Goal: Find specific page/section: Find specific page/section

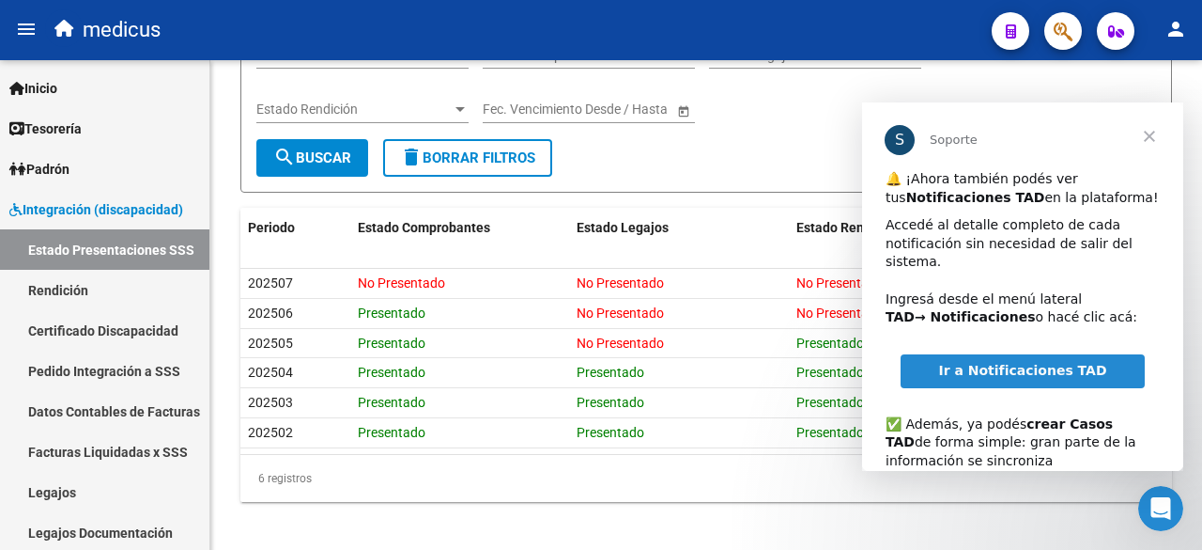
click at [1144, 138] on span "Cerrar" at bounding box center [1150, 136] width 68 height 68
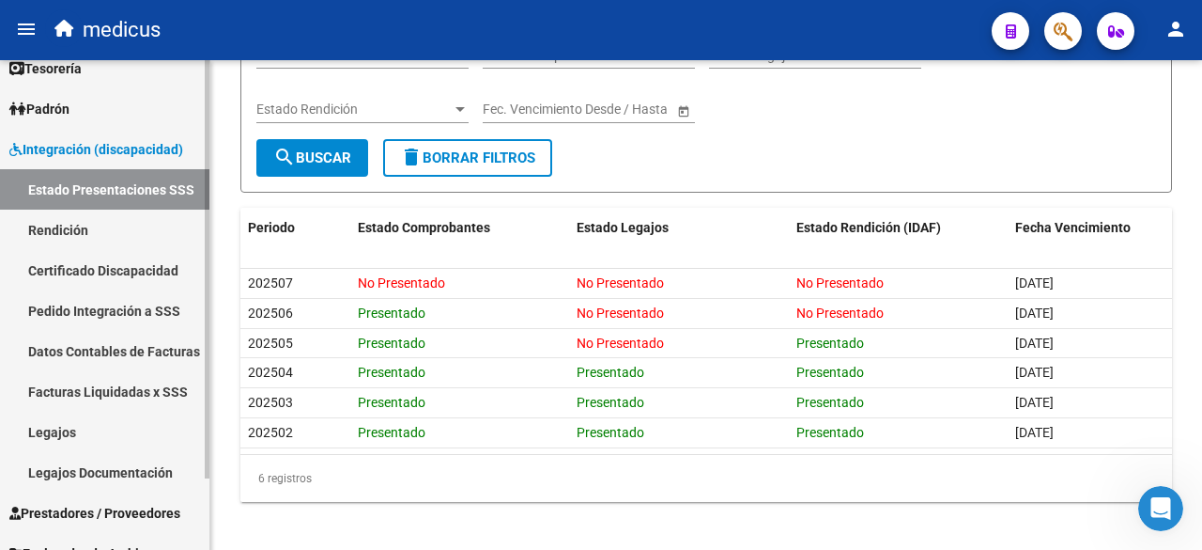
scroll to position [83, 0]
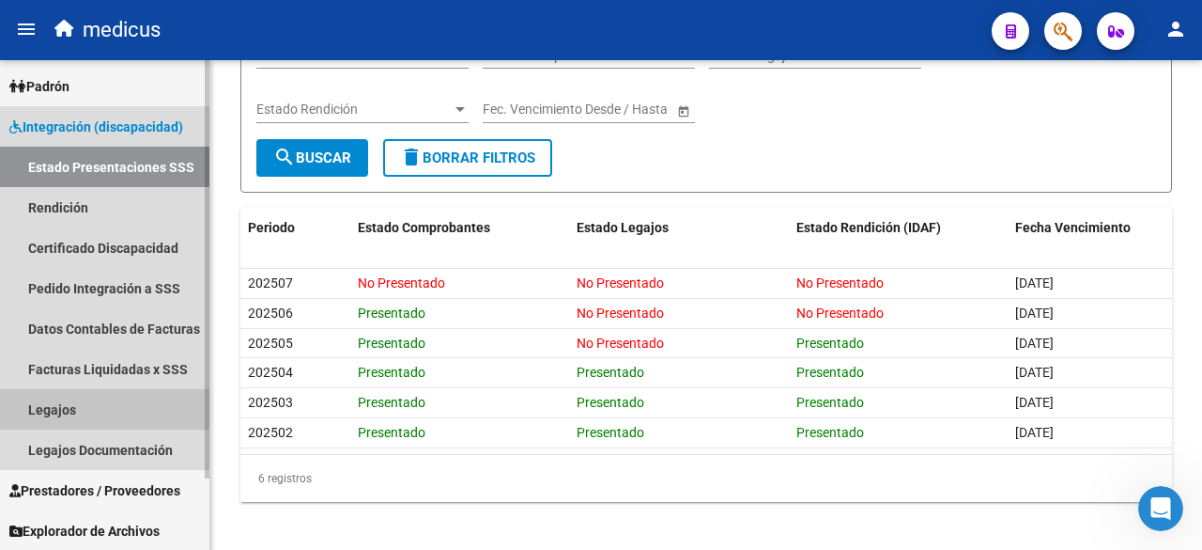
click at [58, 409] on link "Legajos" at bounding box center [104, 409] width 209 height 40
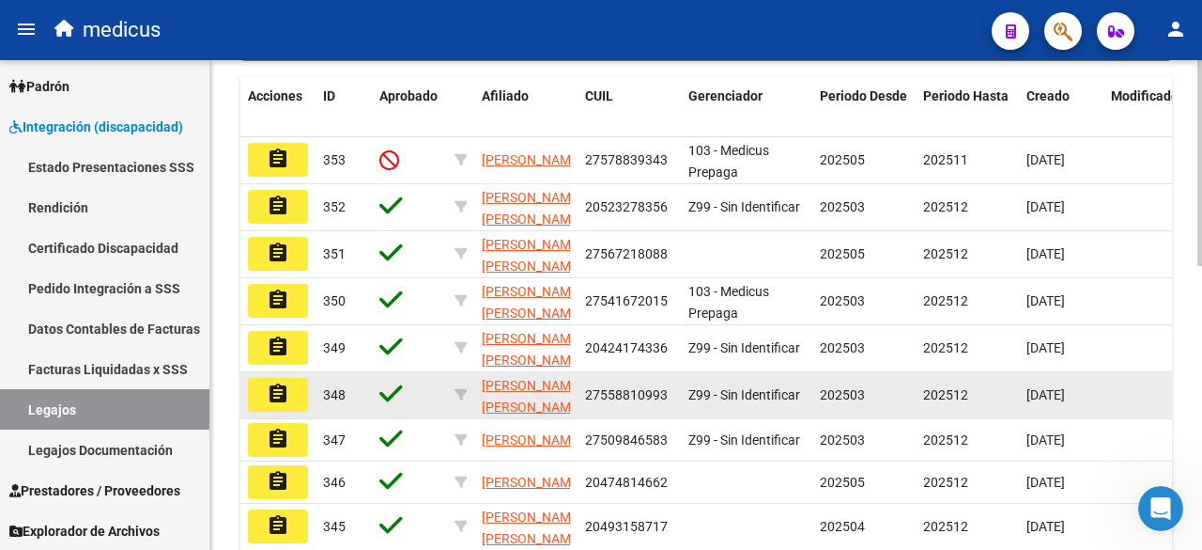
scroll to position [470, 0]
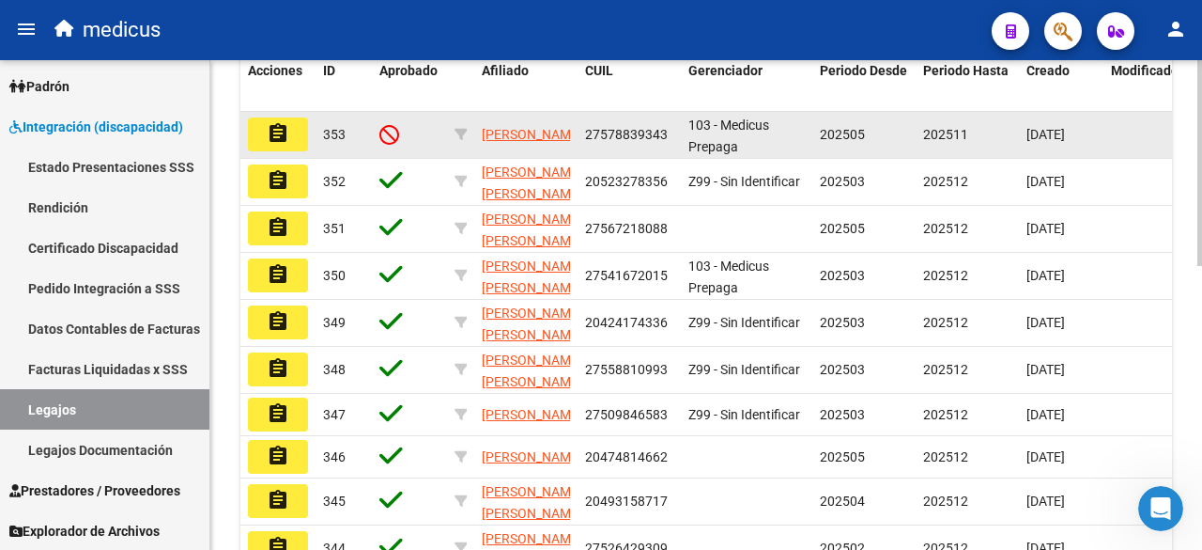
click at [271, 145] on mat-icon "assignment" at bounding box center [278, 133] width 23 height 23
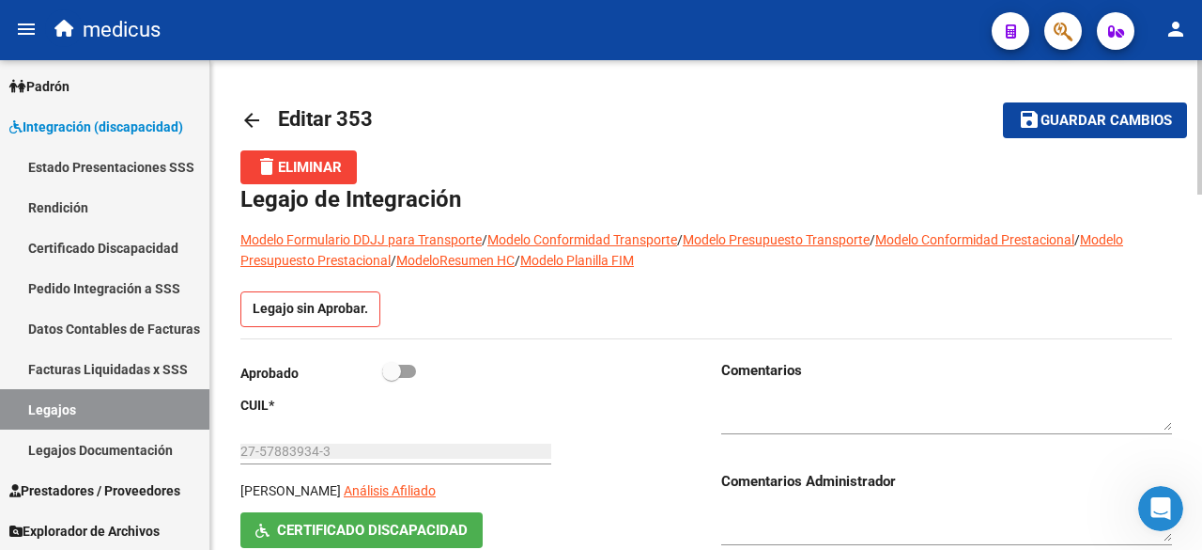
click at [245, 125] on mat-icon "arrow_back" at bounding box center [251, 120] width 23 height 23
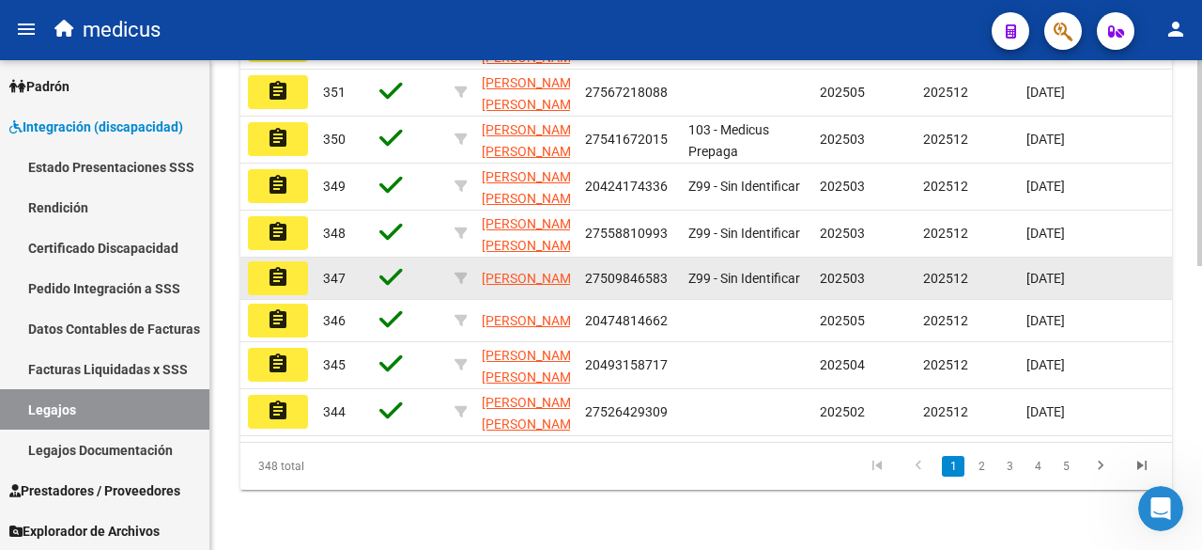
scroll to position [676, 0]
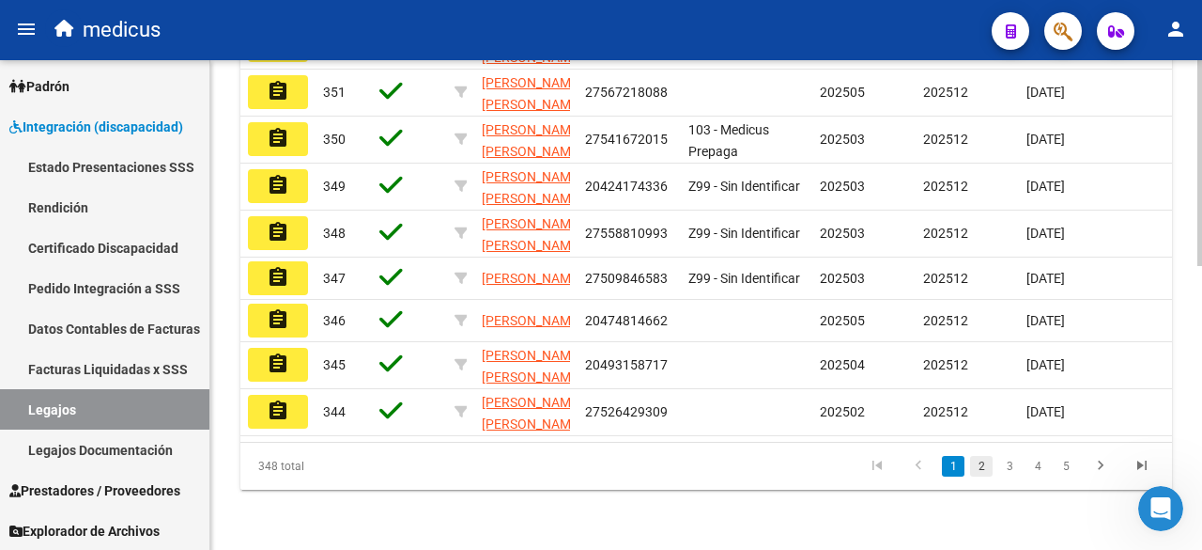
click at [978, 461] on link "2" at bounding box center [981, 466] width 23 height 21
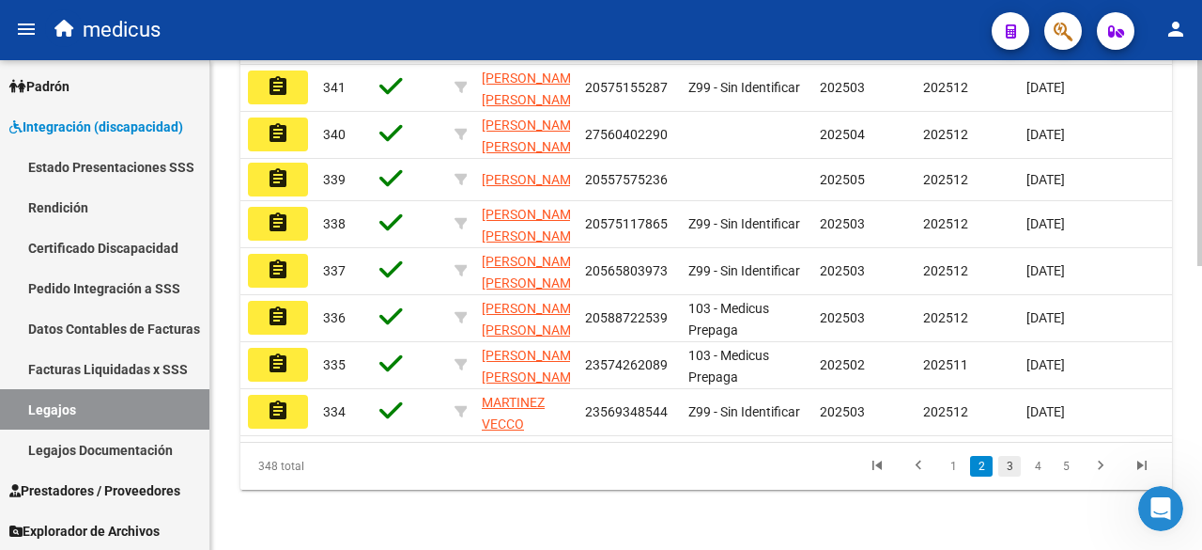
click at [1007, 469] on link "3" at bounding box center [1010, 466] width 23 height 21
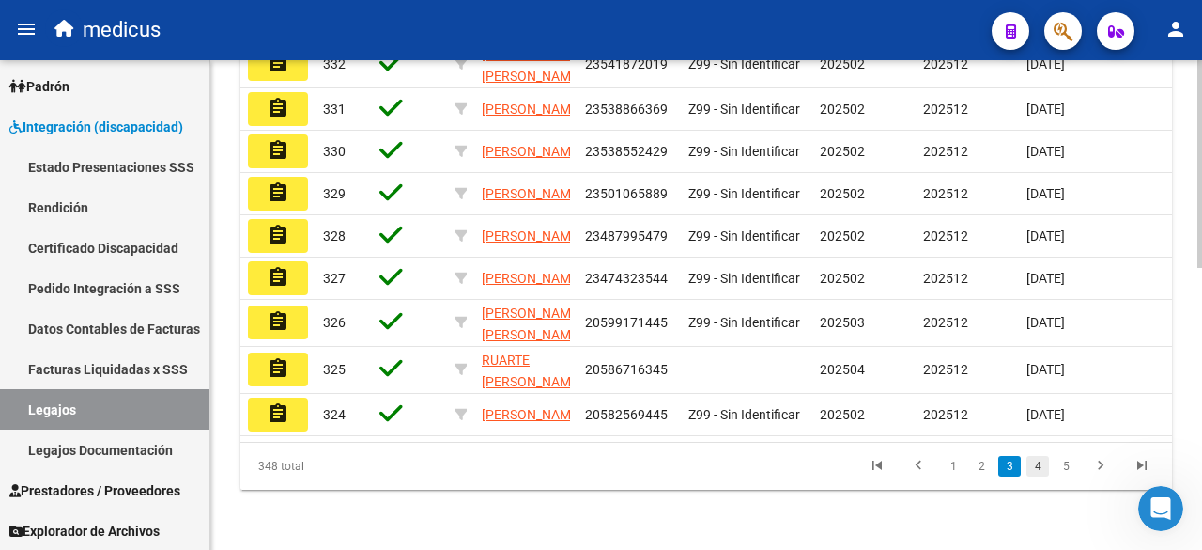
click at [1039, 469] on link "4" at bounding box center [1038, 466] width 23 height 21
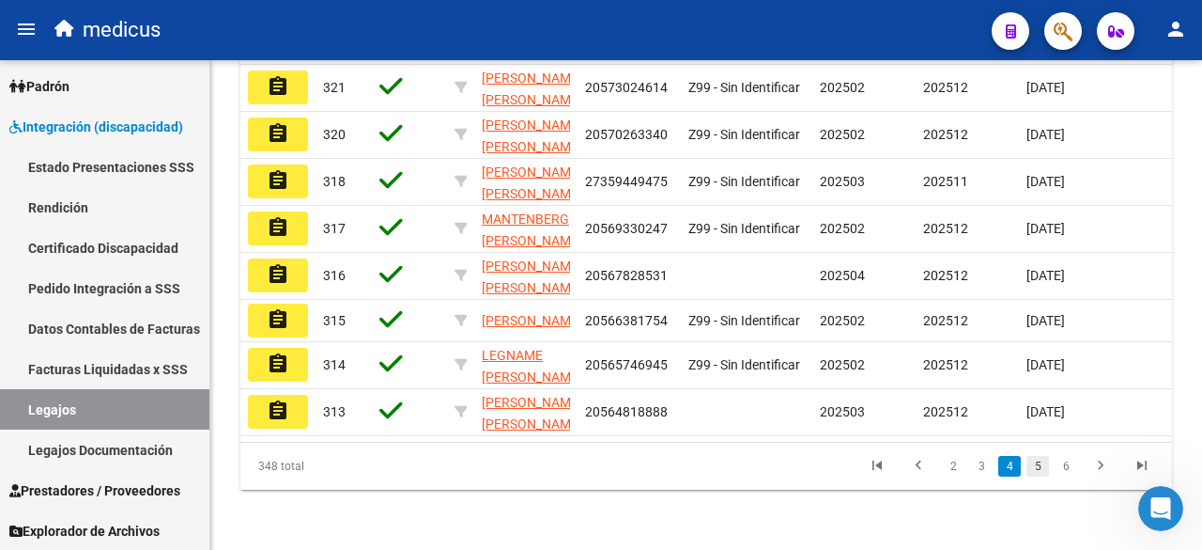
click at [1044, 476] on link "5" at bounding box center [1038, 466] width 23 height 21
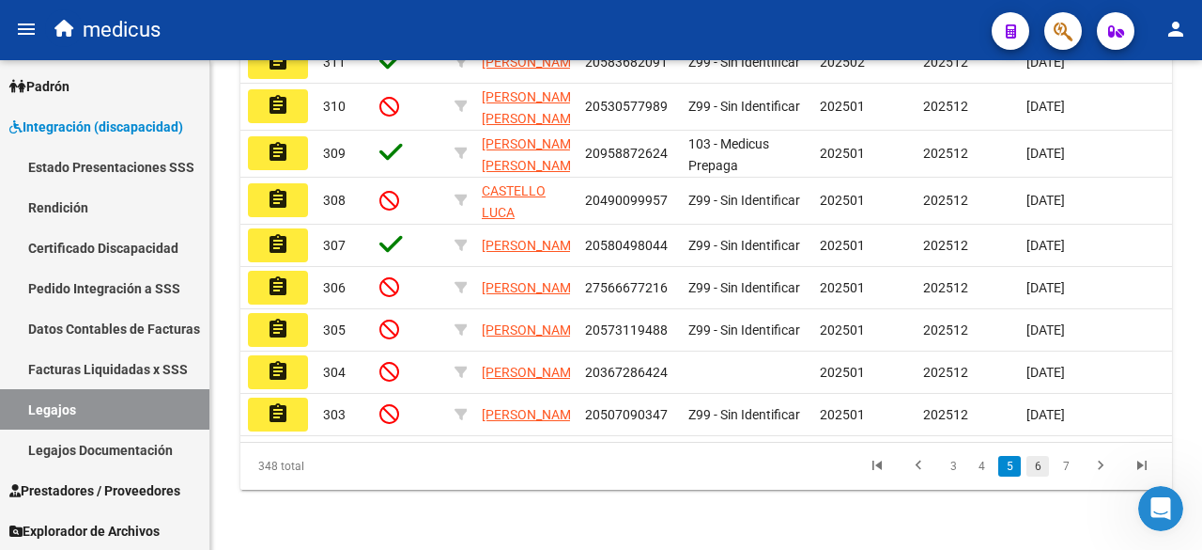
click at [1034, 476] on link "6" at bounding box center [1038, 466] width 23 height 21
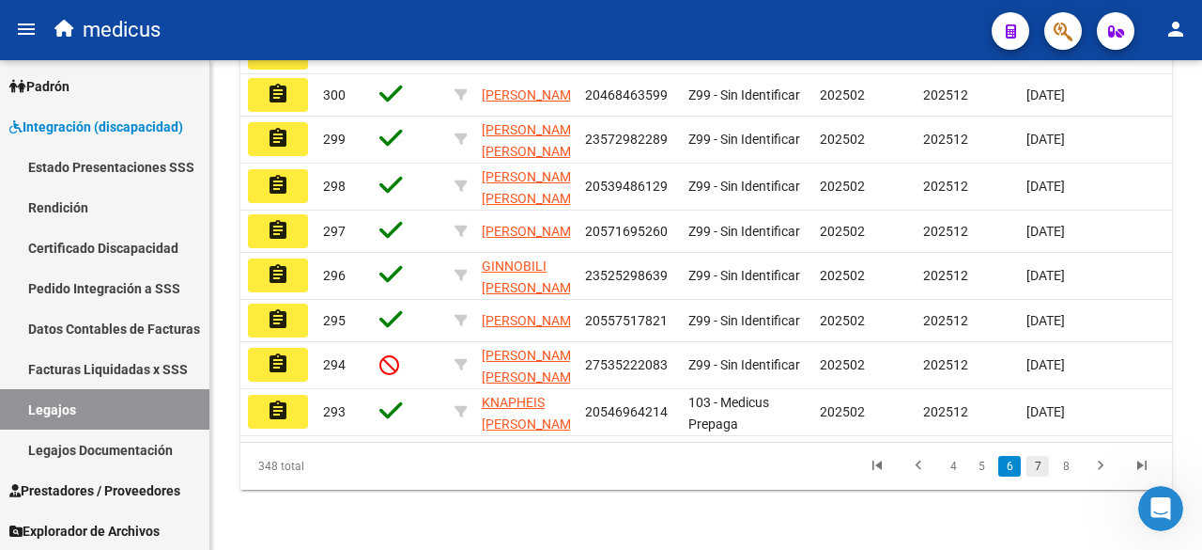
click at [1035, 474] on link "7" at bounding box center [1038, 466] width 23 height 21
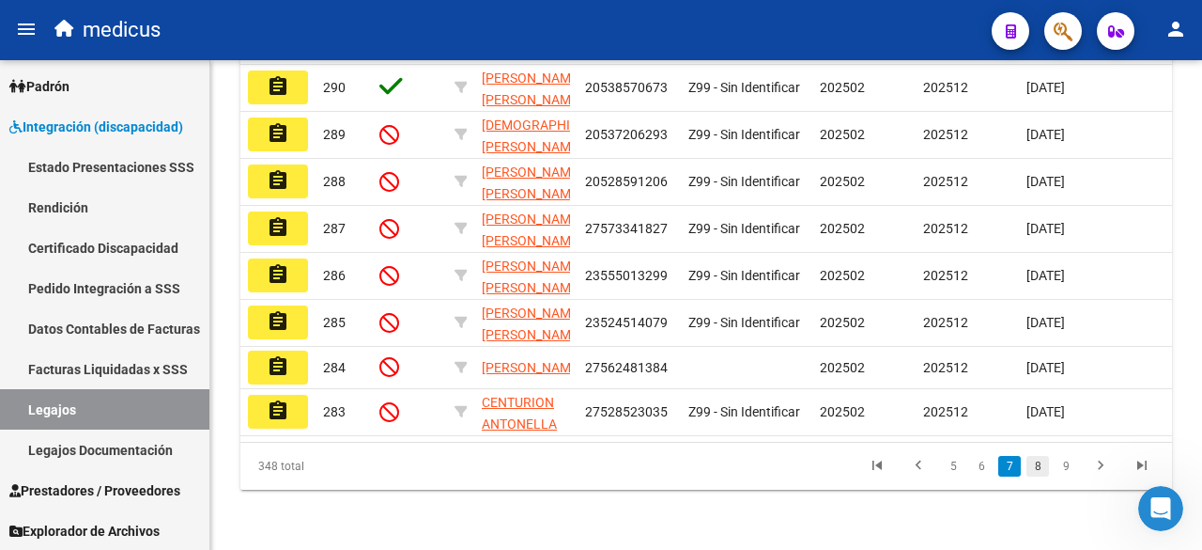
click at [1039, 474] on link "8" at bounding box center [1038, 466] width 23 height 21
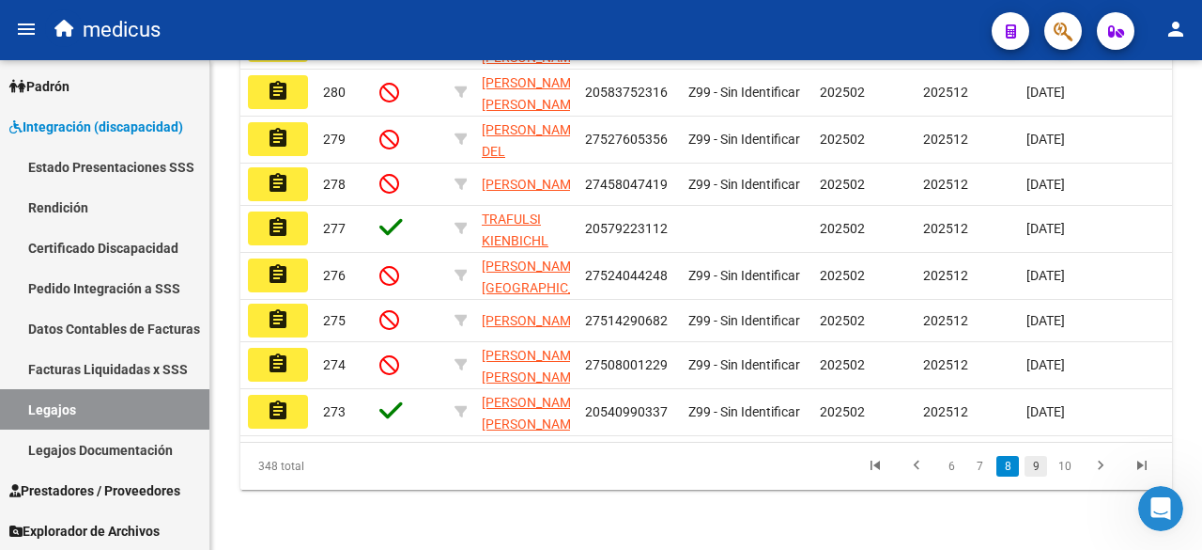
click at [1040, 476] on link "9" at bounding box center [1036, 466] width 23 height 21
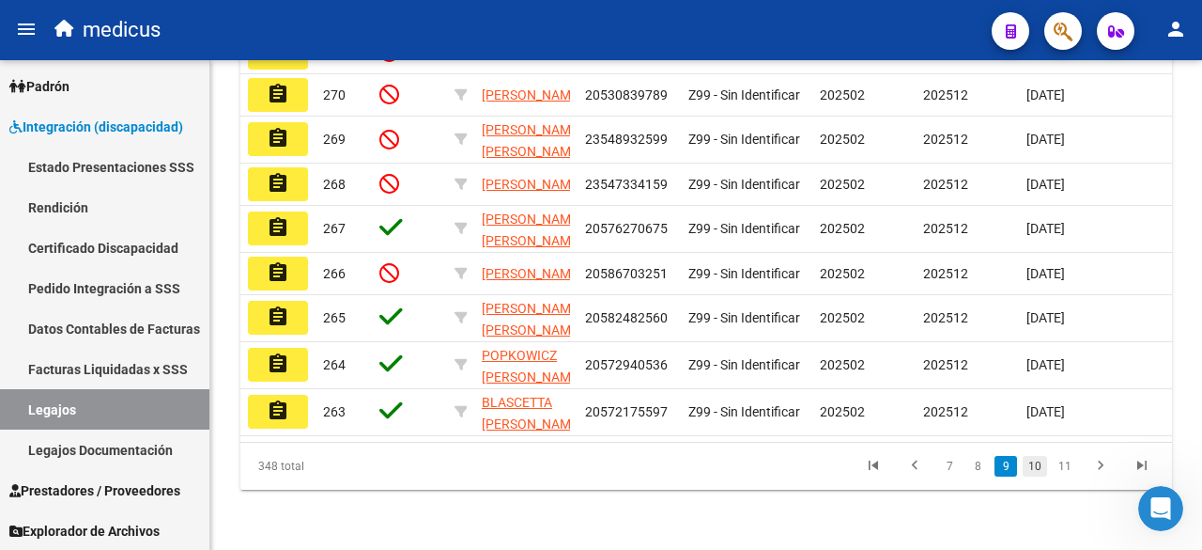
click at [1032, 466] on link "10" at bounding box center [1035, 466] width 24 height 21
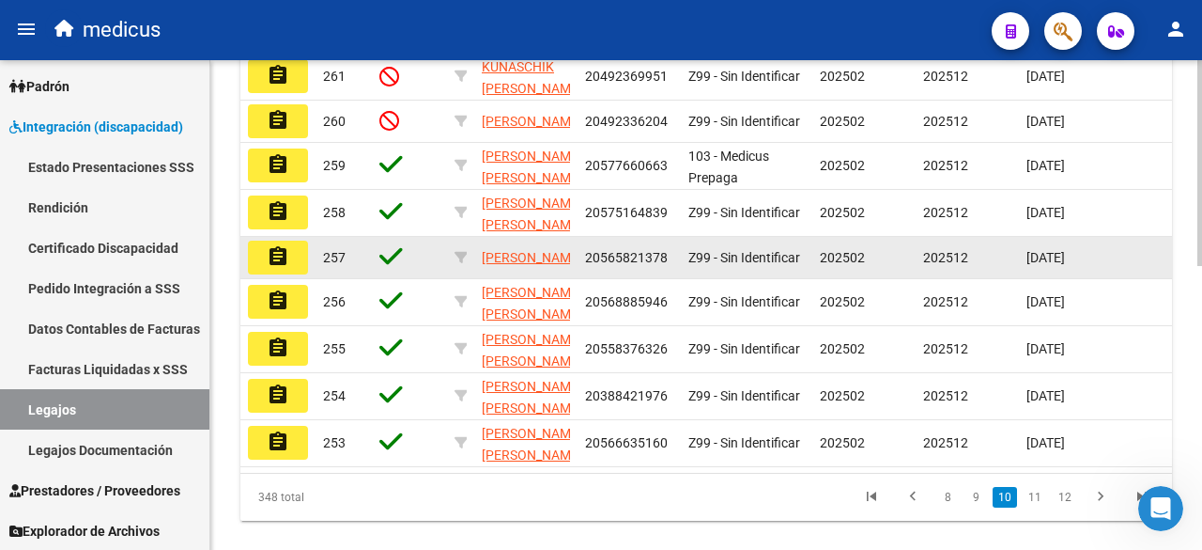
scroll to position [676, 0]
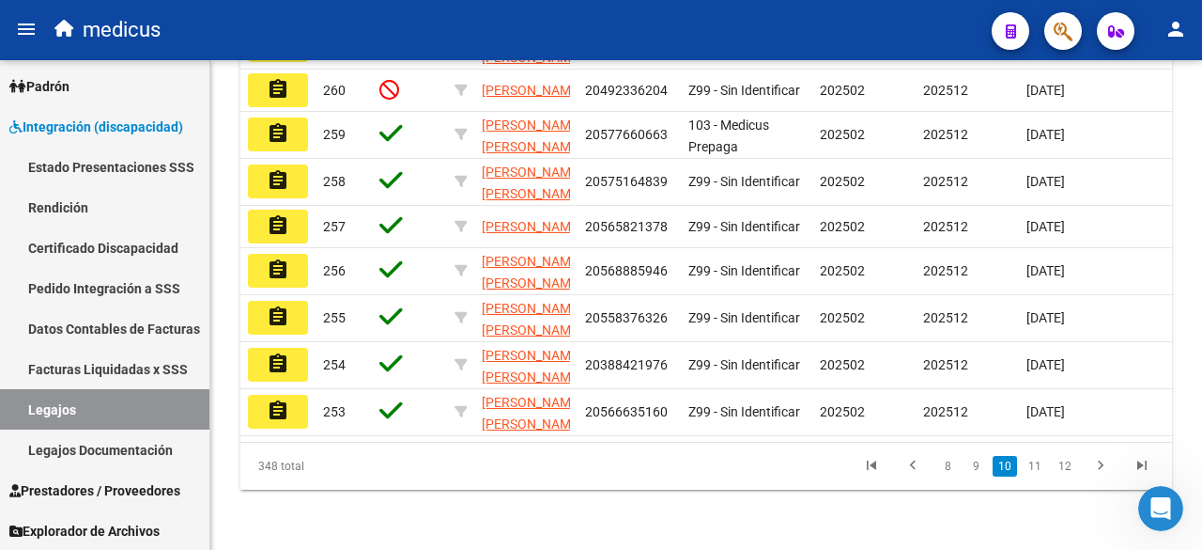
click at [1037, 463] on link "11" at bounding box center [1035, 466] width 24 height 21
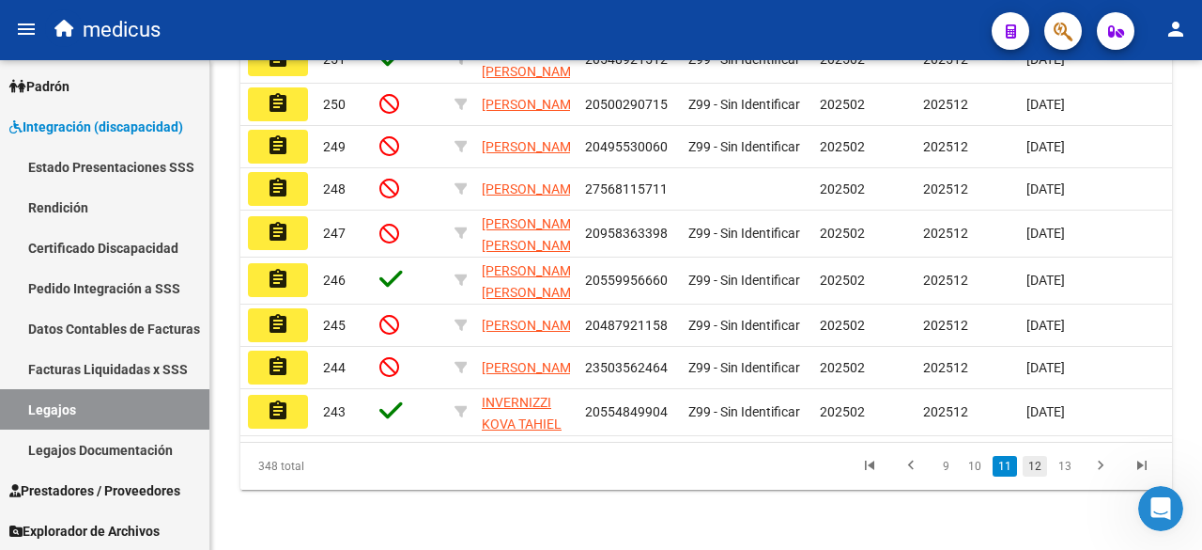
click at [1035, 463] on link "12" at bounding box center [1035, 466] width 24 height 21
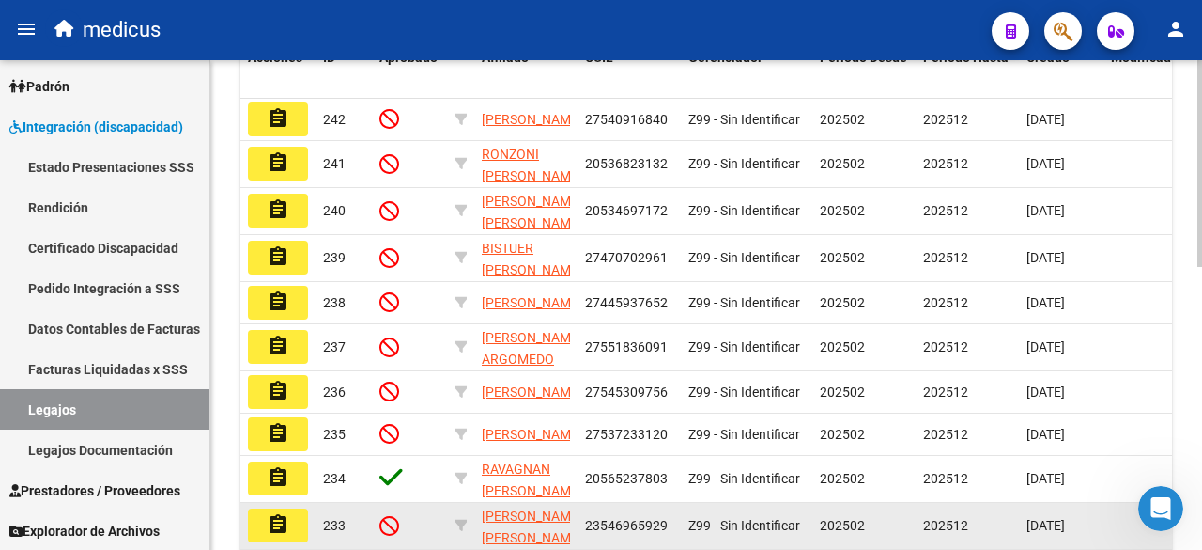
scroll to position [671, 0]
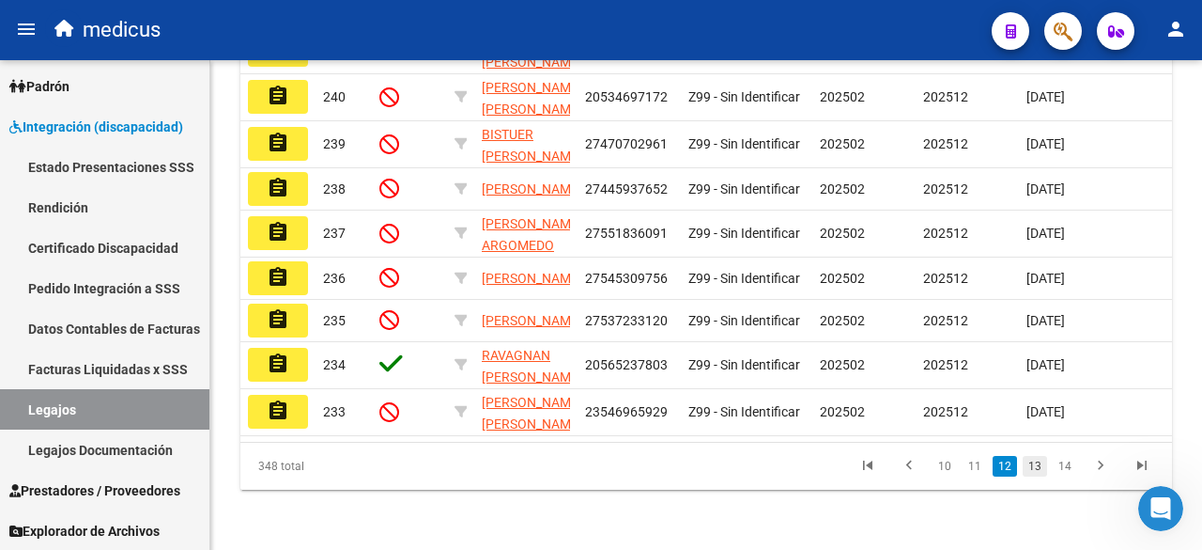
click at [1041, 471] on link "13" at bounding box center [1035, 466] width 24 height 21
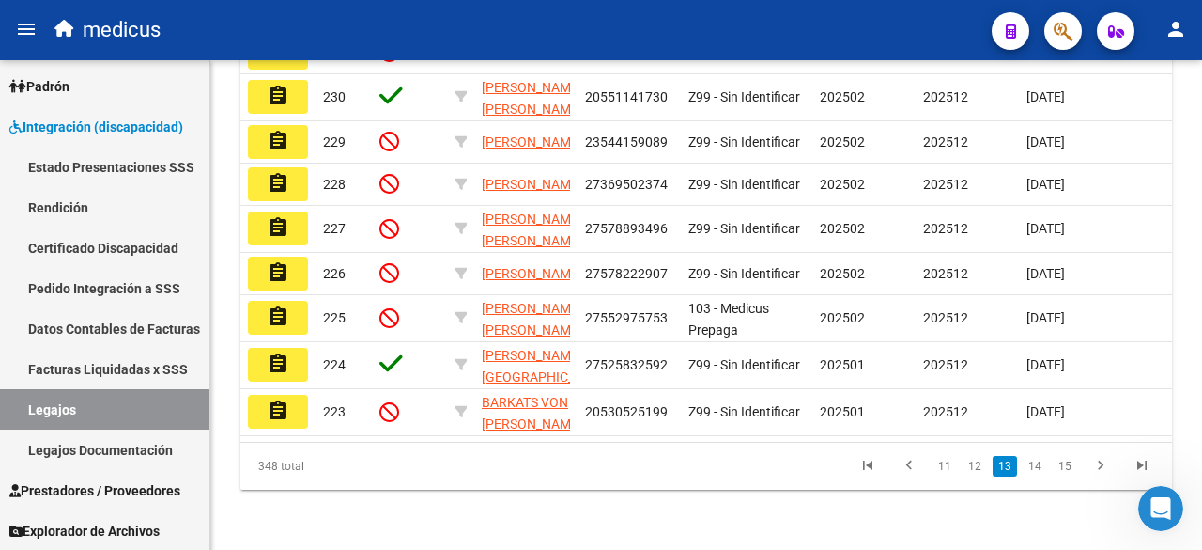
scroll to position [676, 0]
click at [1039, 464] on link "14" at bounding box center [1035, 466] width 24 height 21
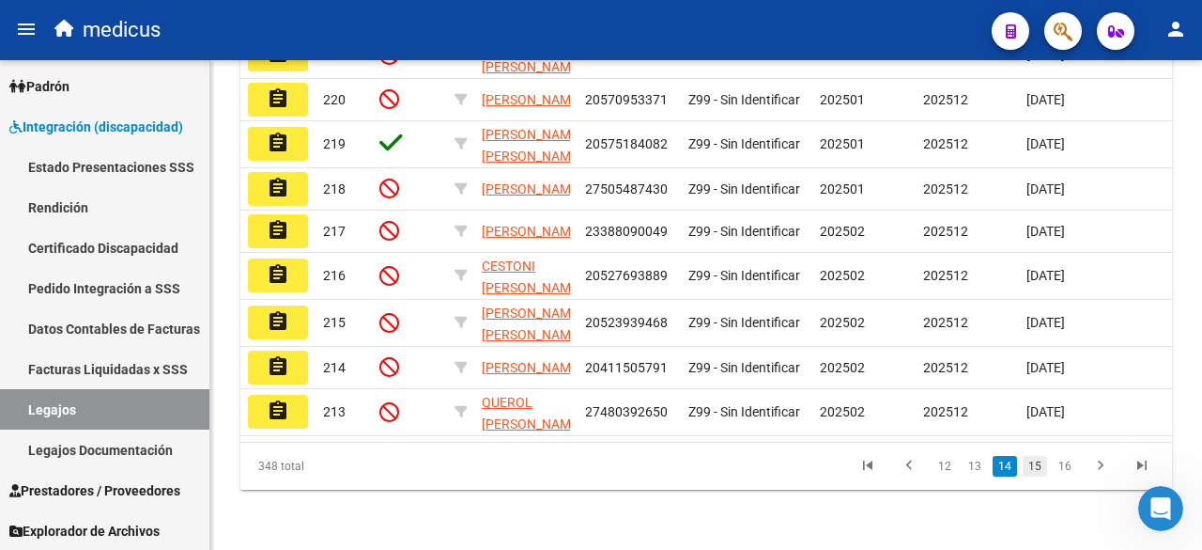
click at [1038, 467] on link "15" at bounding box center [1035, 466] width 24 height 21
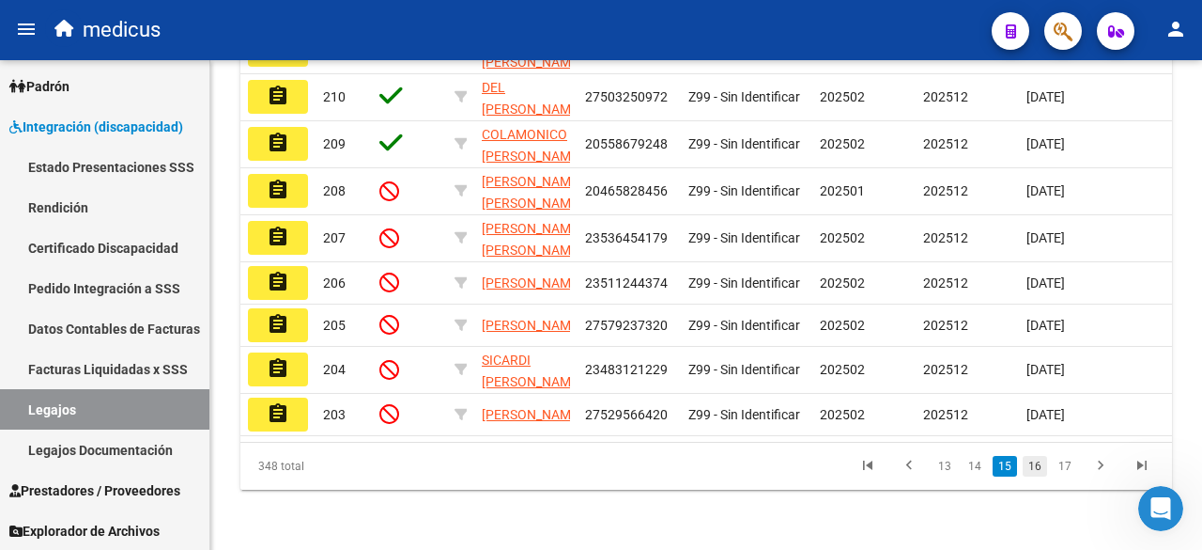
click at [1041, 471] on link "16" at bounding box center [1035, 466] width 24 height 21
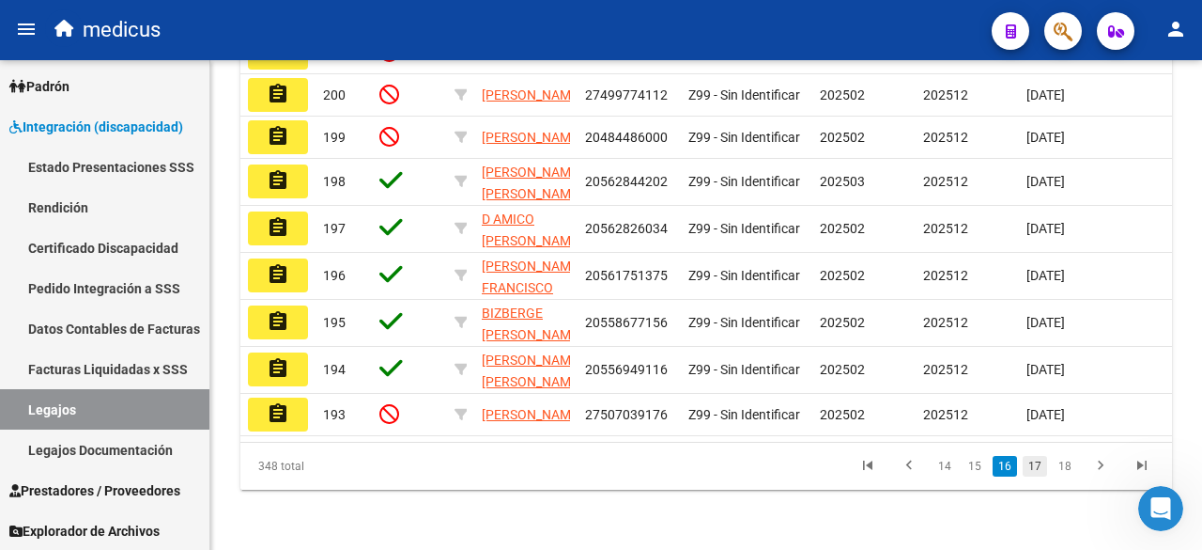
click at [1030, 473] on link "17" at bounding box center [1035, 466] width 24 height 21
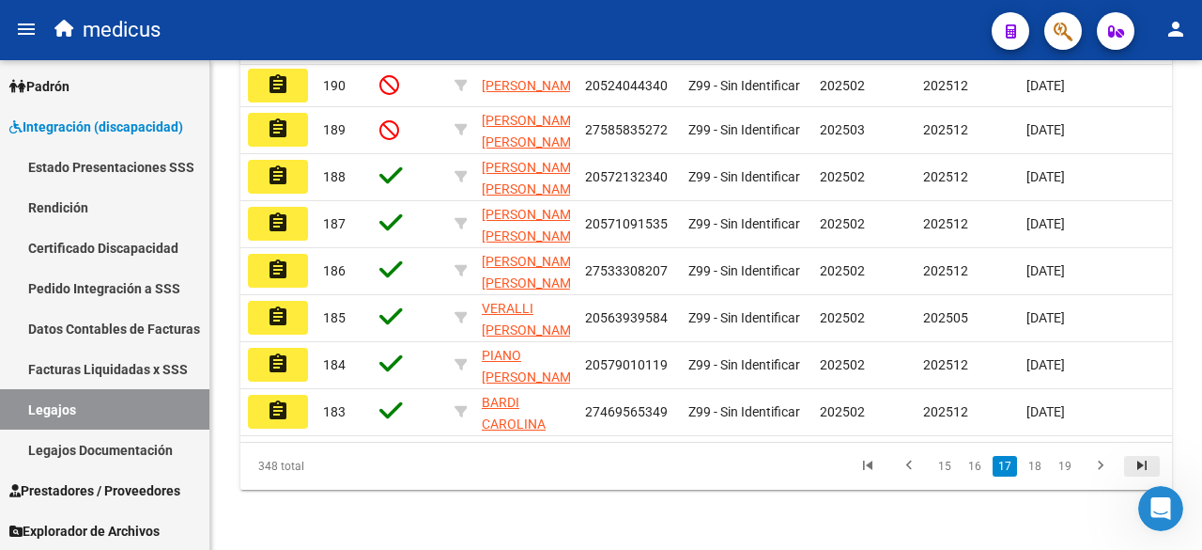
click at [1140, 468] on icon "go to last page" at bounding box center [1142, 468] width 24 height 23
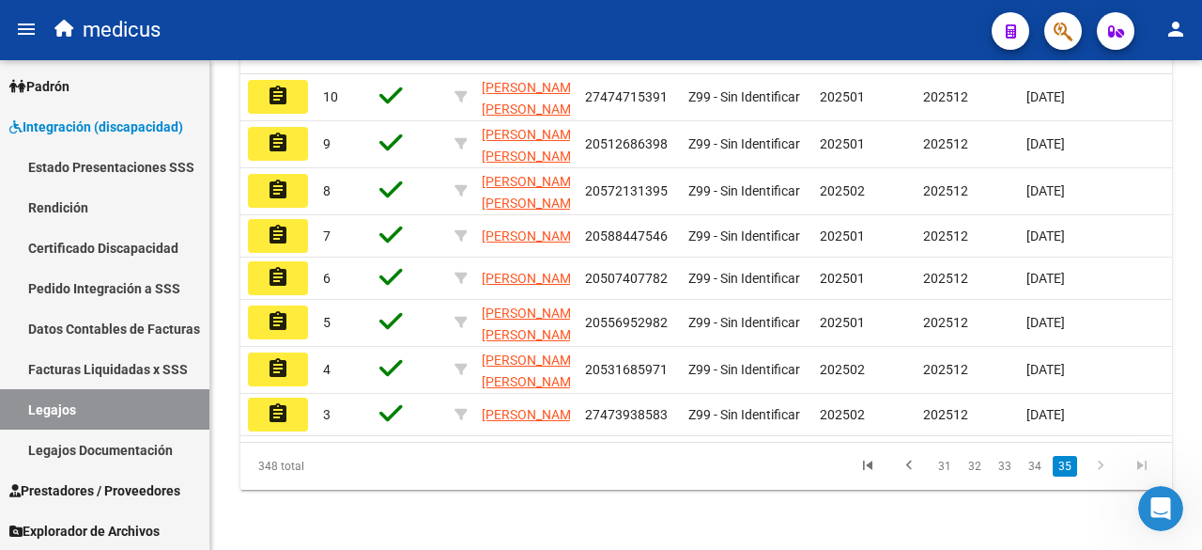
scroll to position [582, 0]
click at [1031, 473] on link "34" at bounding box center [1035, 466] width 24 height 21
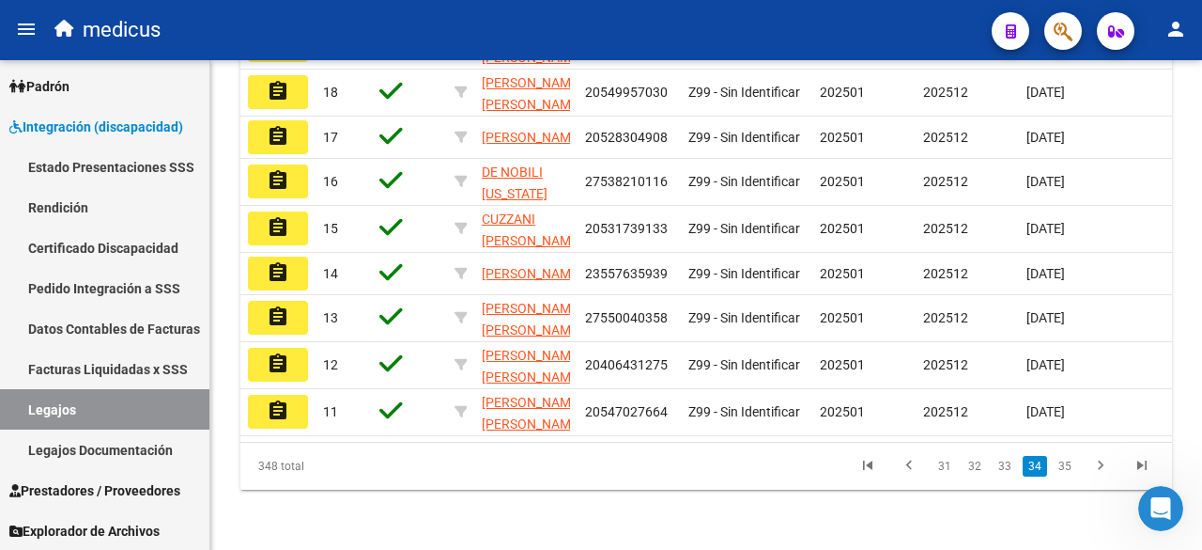
click at [1011, 467] on link "33" at bounding box center [1005, 466] width 24 height 21
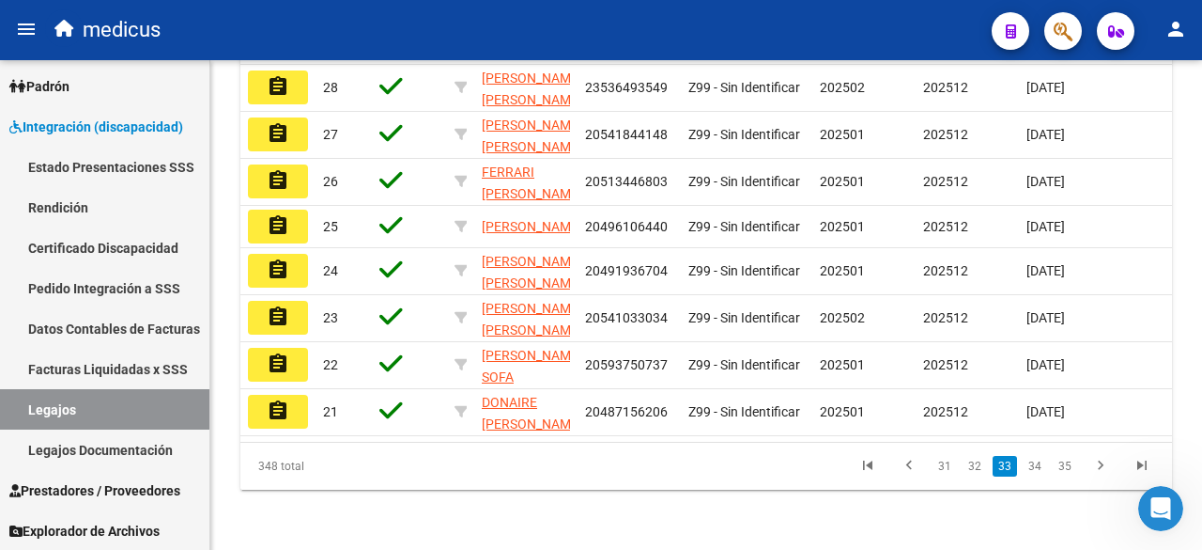
scroll to position [671, 0]
click at [978, 466] on link "32" at bounding box center [975, 466] width 24 height 21
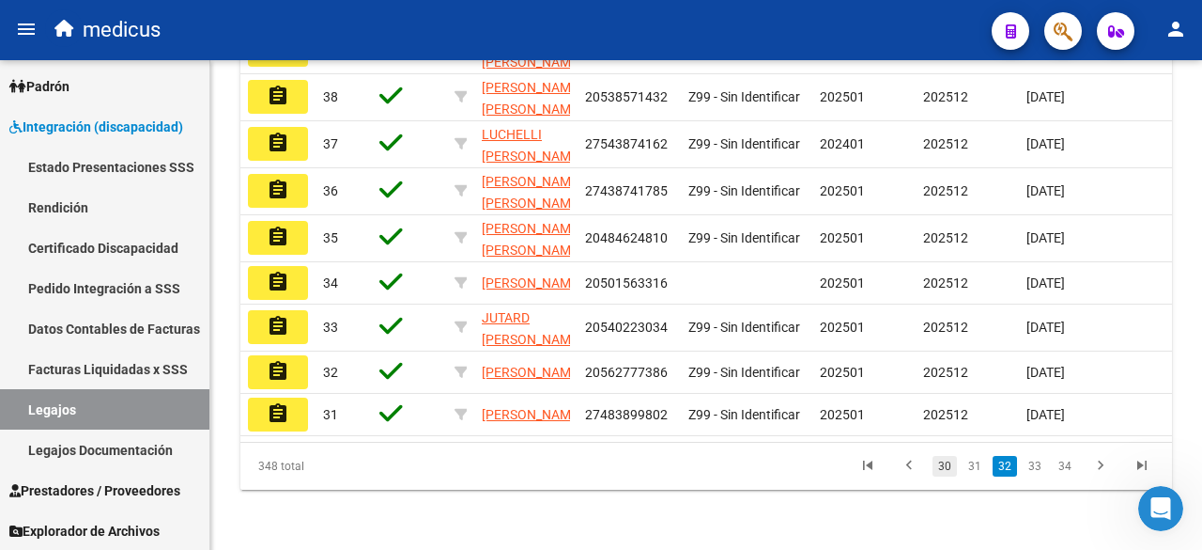
click at [950, 469] on link "30" at bounding box center [945, 466] width 24 height 21
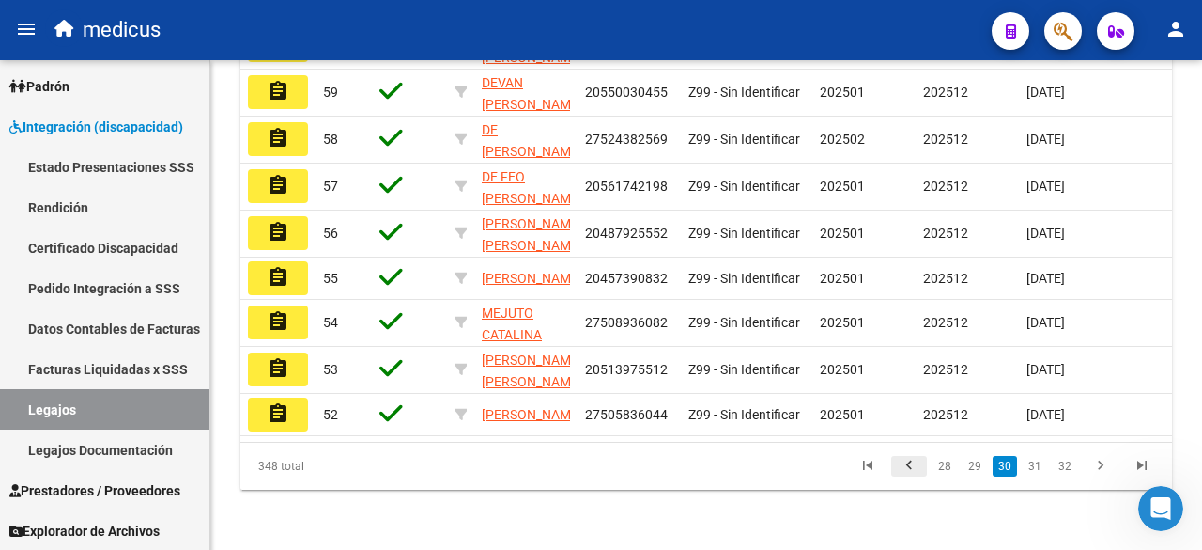
click at [922, 476] on icon "go to previous page" at bounding box center [909, 468] width 24 height 23
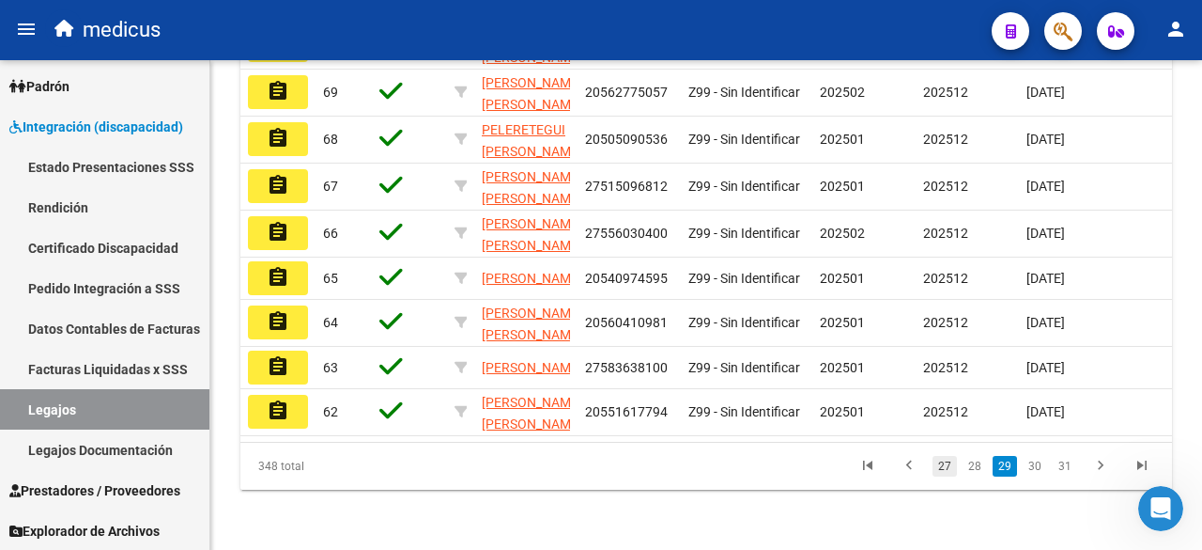
click at [945, 473] on link "27" at bounding box center [945, 466] width 24 height 21
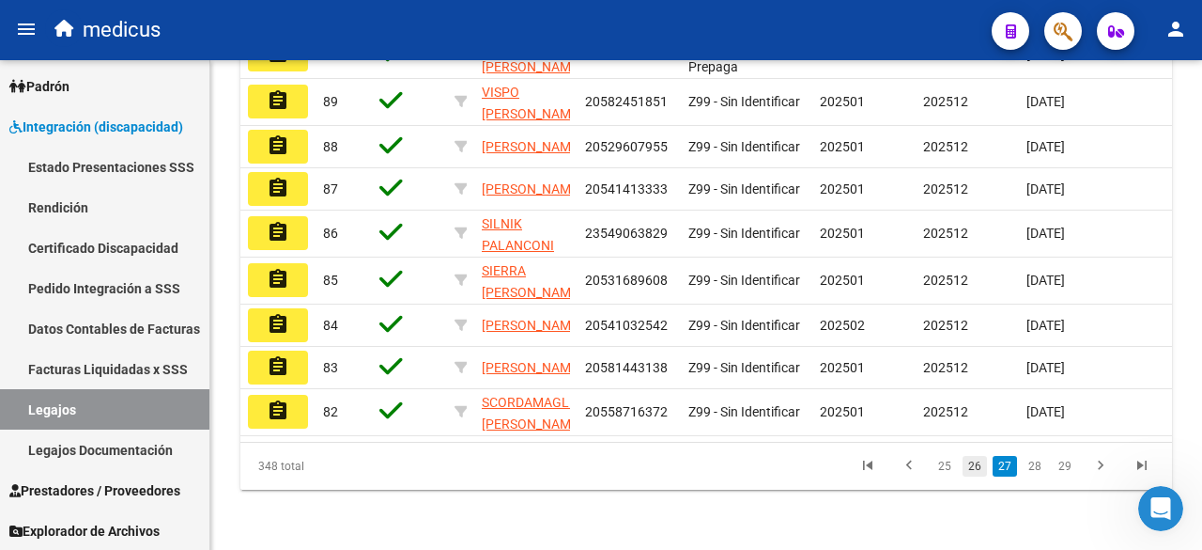
click at [974, 465] on link "26" at bounding box center [975, 466] width 24 height 21
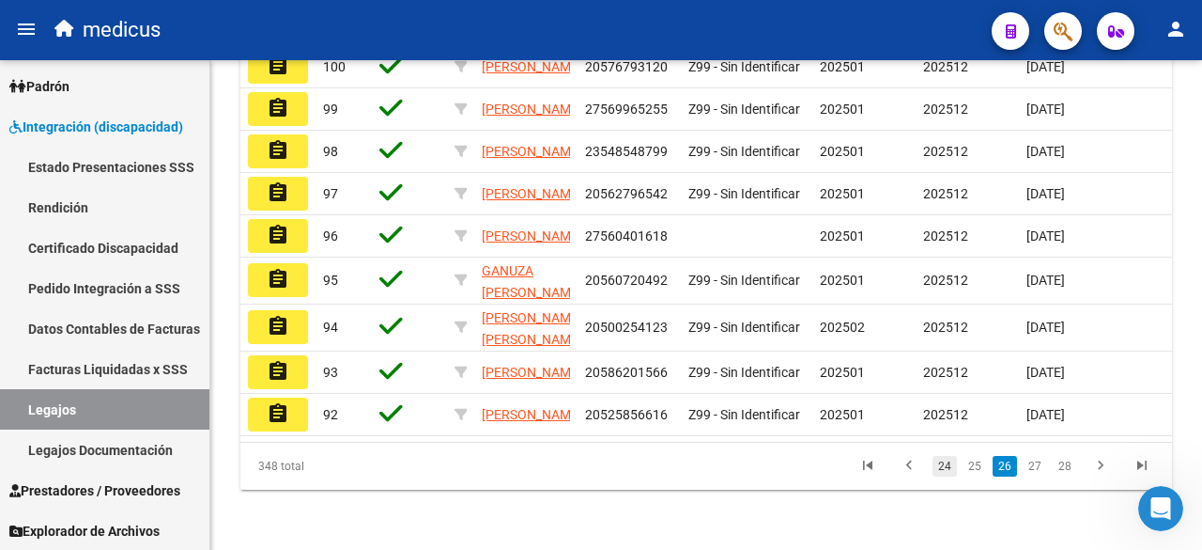
click at [943, 467] on link "24" at bounding box center [945, 466] width 24 height 21
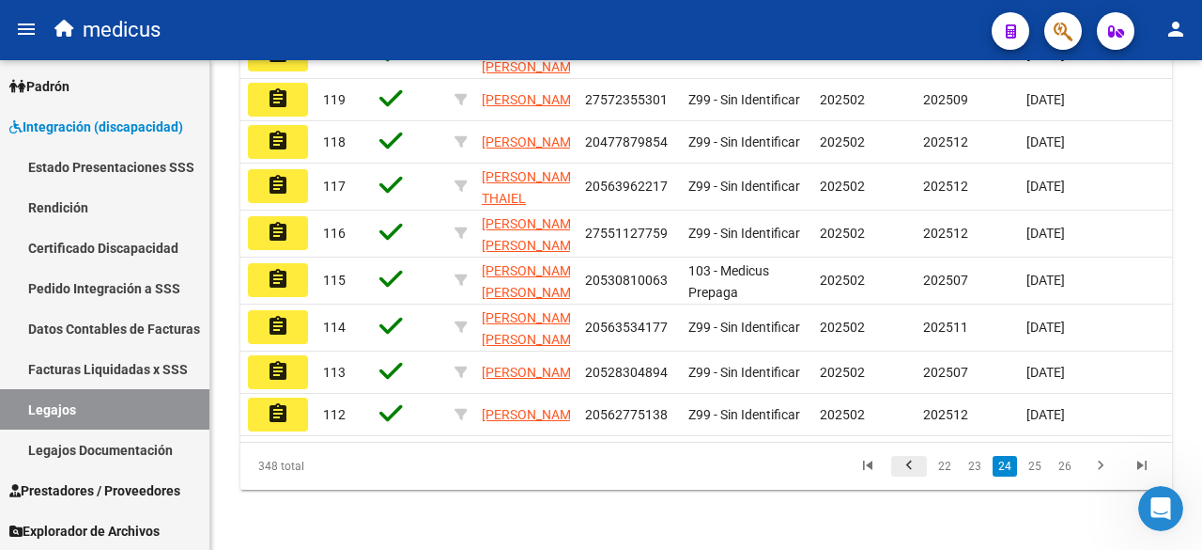
click at [920, 469] on icon "go to previous page" at bounding box center [909, 468] width 24 height 23
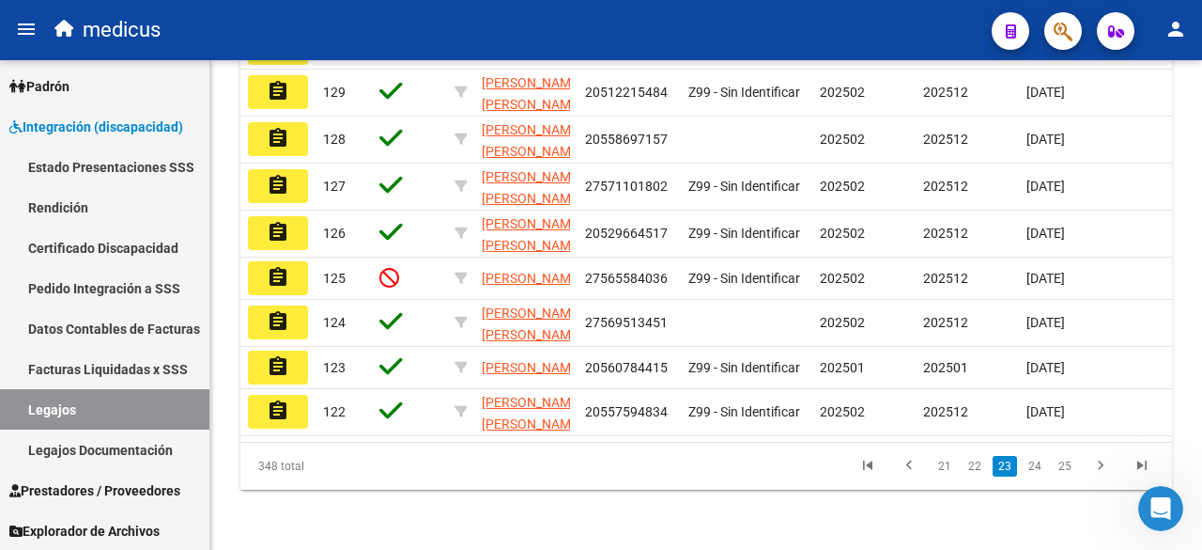
click at [939, 471] on link "21" at bounding box center [945, 466] width 24 height 21
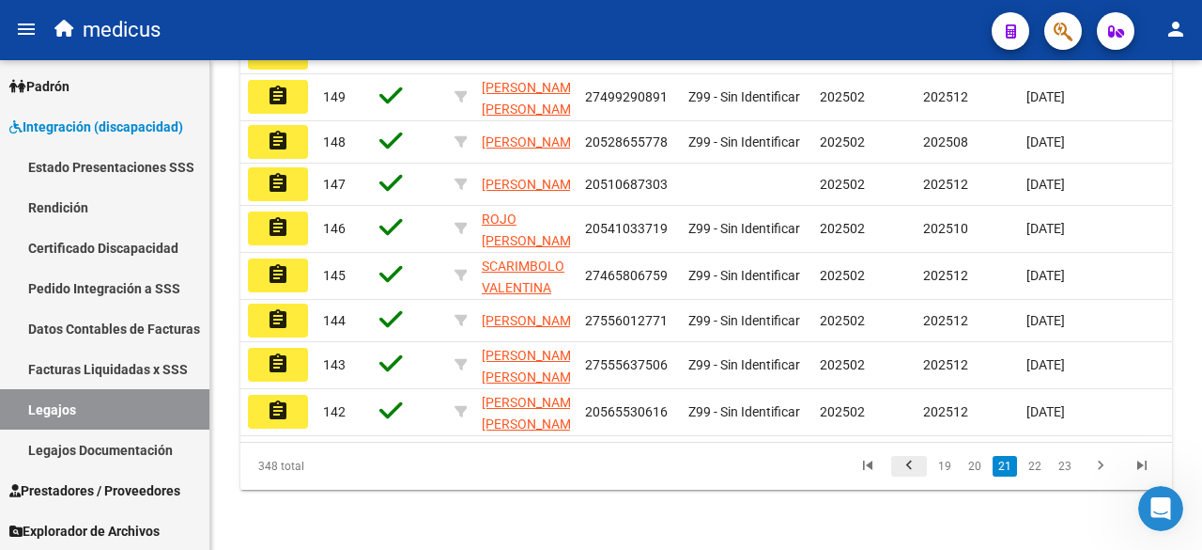
click at [915, 469] on icon "go to previous page" at bounding box center [909, 468] width 24 height 23
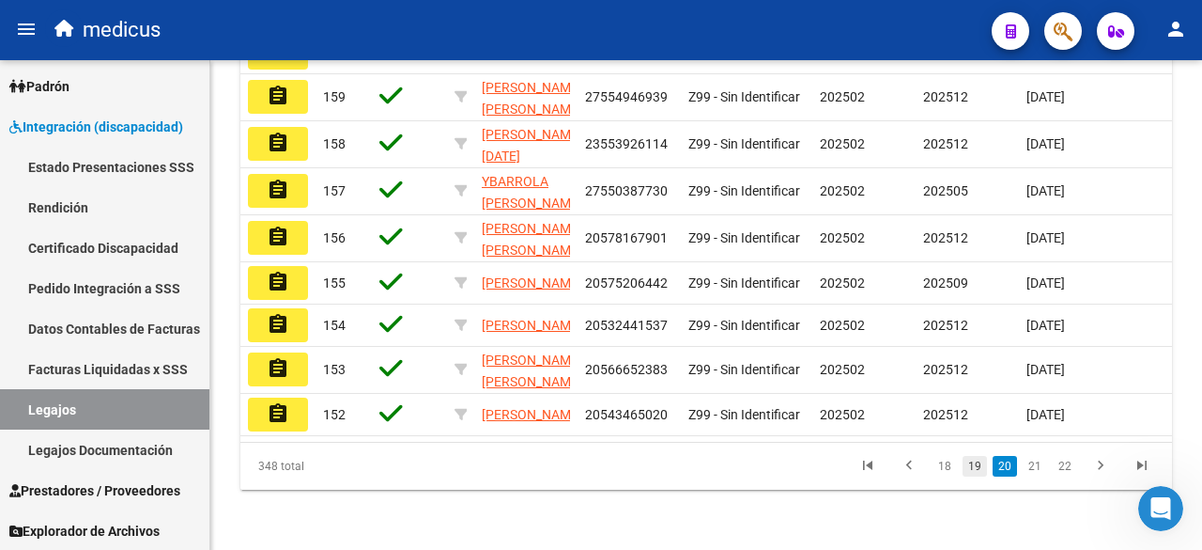
click at [974, 463] on link "19" at bounding box center [975, 466] width 24 height 21
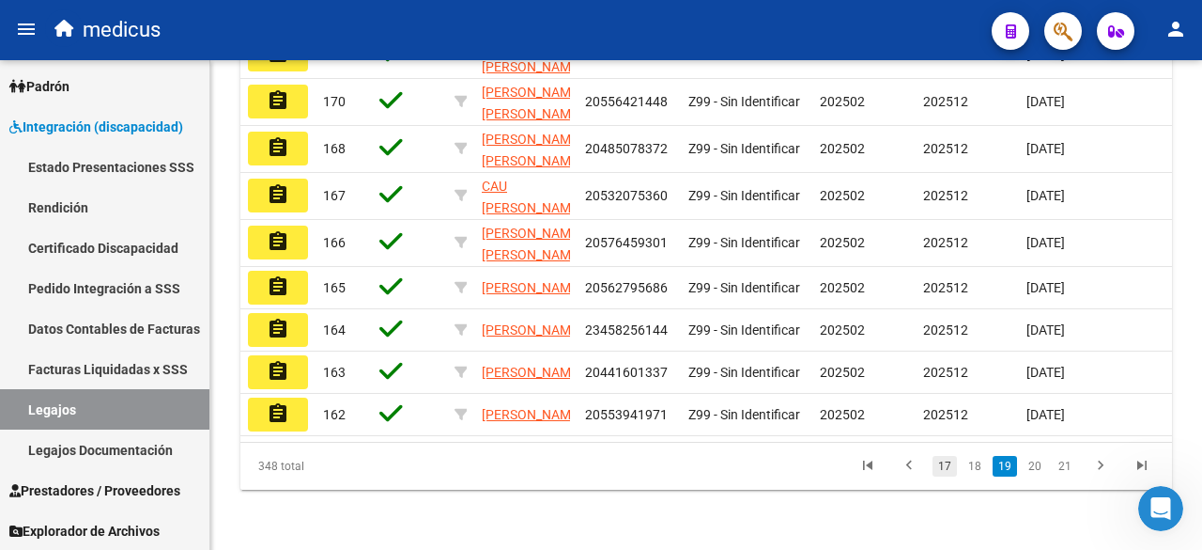
click at [941, 465] on link "17" at bounding box center [945, 466] width 24 height 21
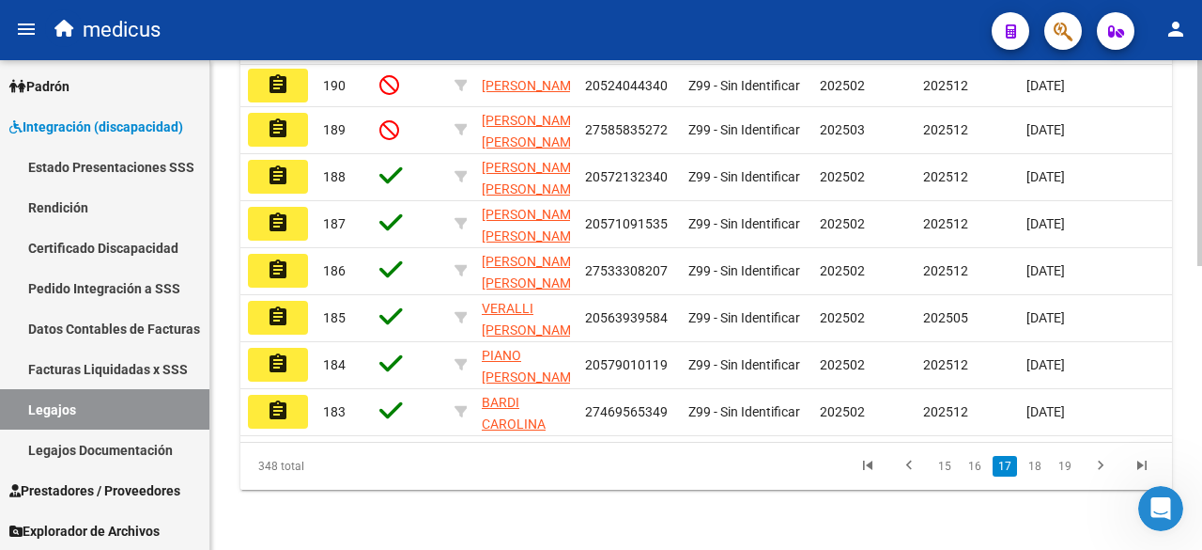
scroll to position [676, 0]
click at [907, 464] on icon "go to previous page" at bounding box center [909, 468] width 24 height 23
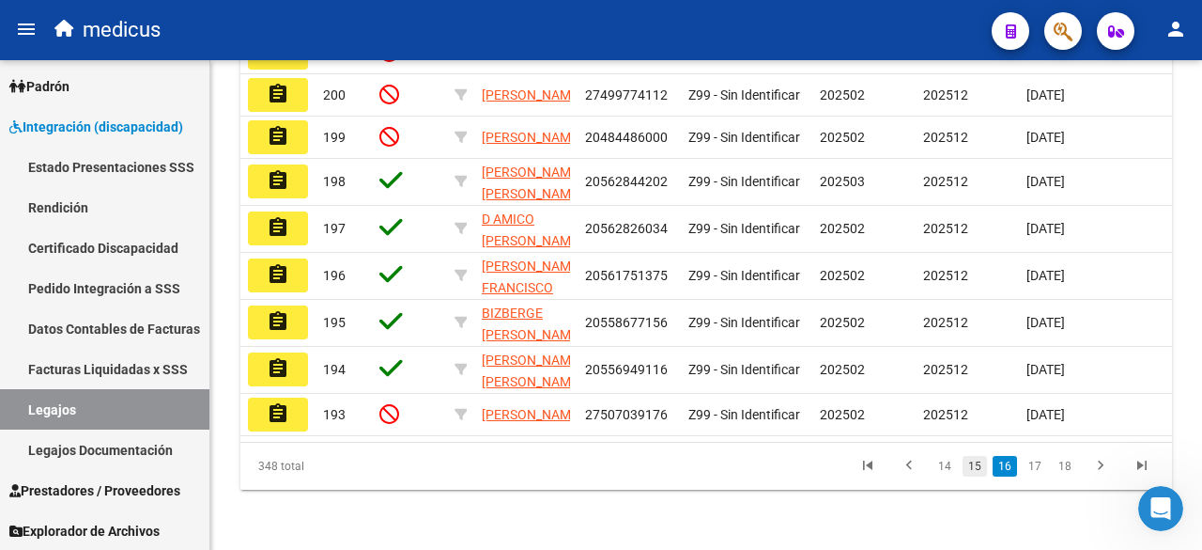
click at [974, 467] on link "15" at bounding box center [975, 466] width 24 height 21
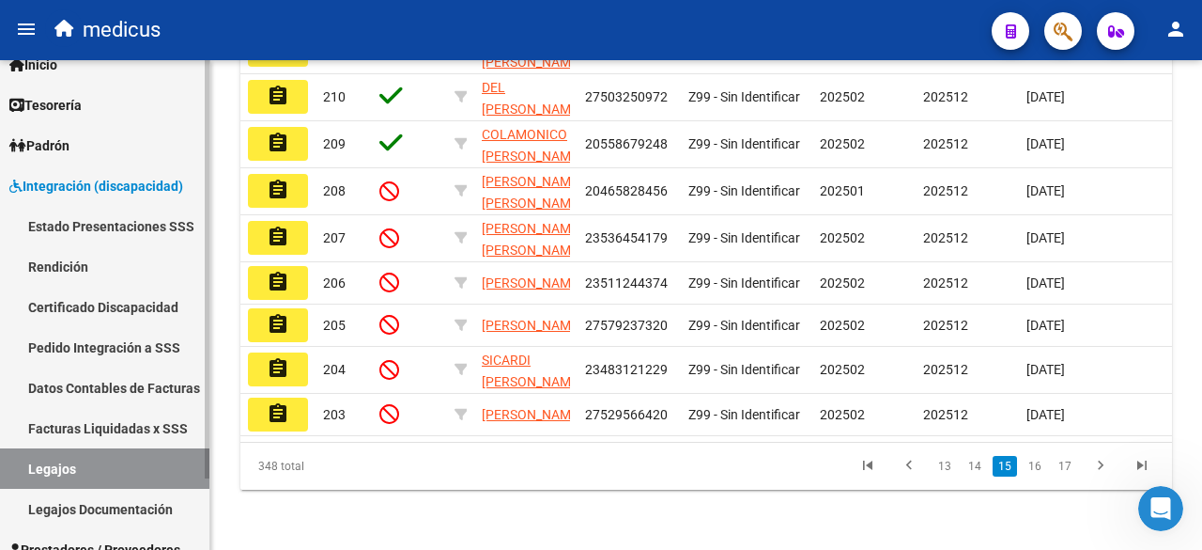
scroll to position [0, 0]
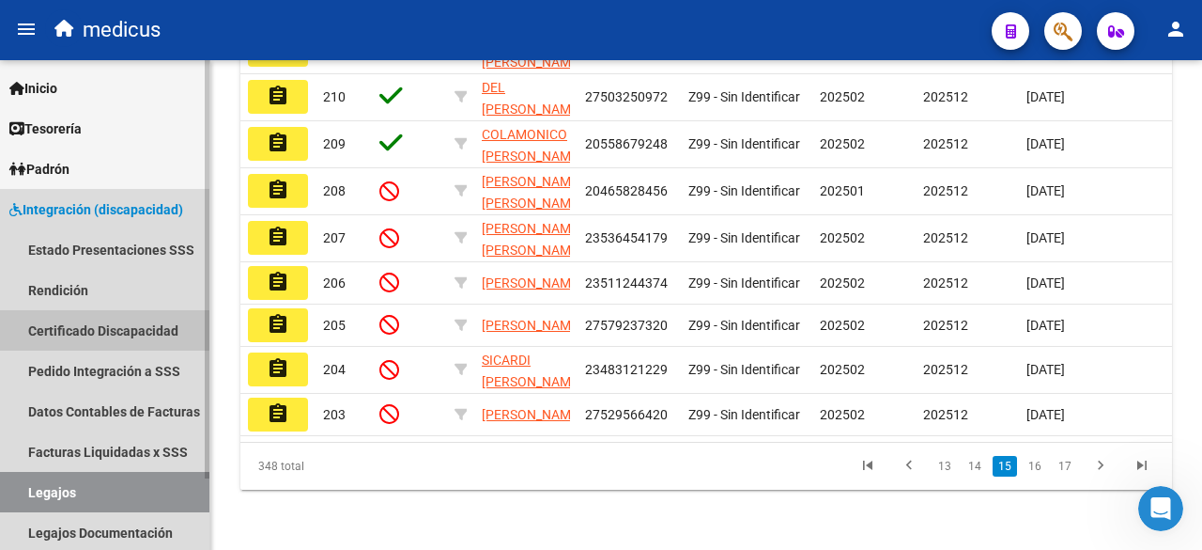
click at [38, 326] on link "Certificado Discapacidad" at bounding box center [104, 330] width 209 height 40
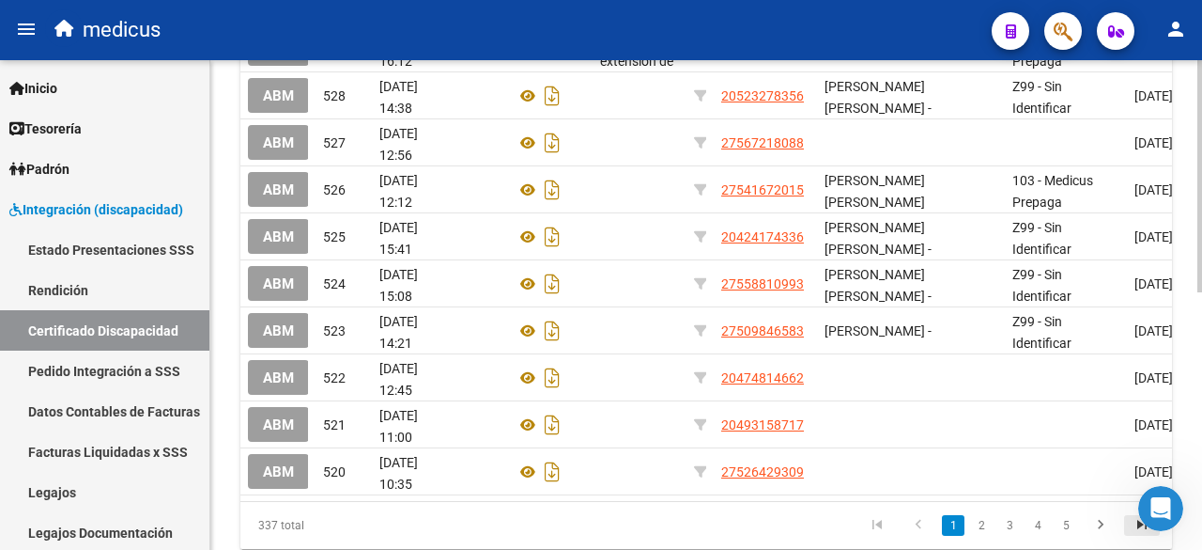
click at [1144, 538] on icon "go to last page" at bounding box center [1142, 527] width 24 height 23
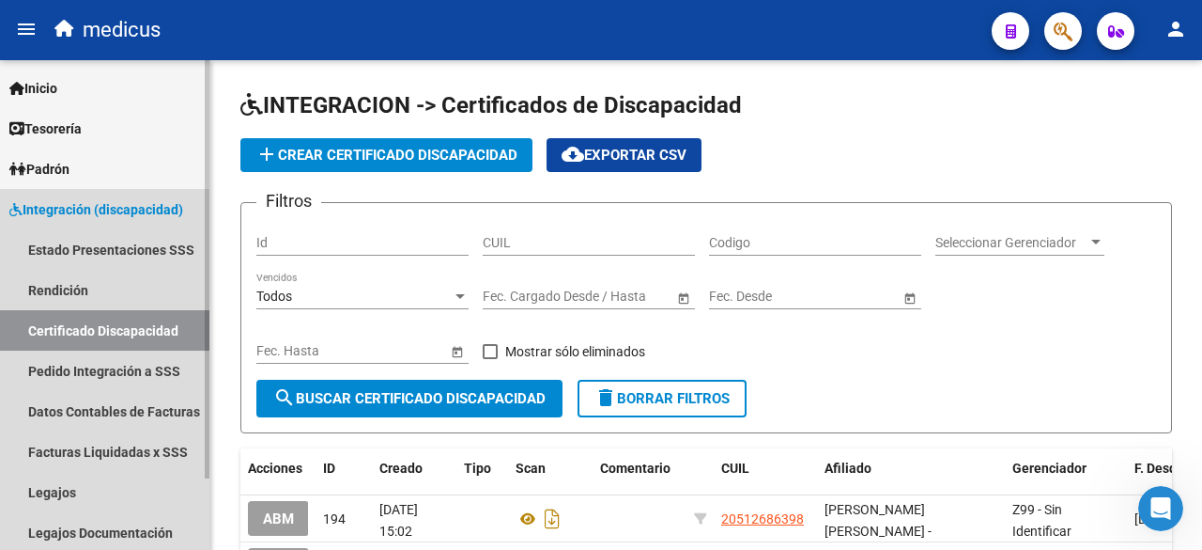
click at [66, 203] on span "Integración (discapacidad)" at bounding box center [96, 209] width 174 height 21
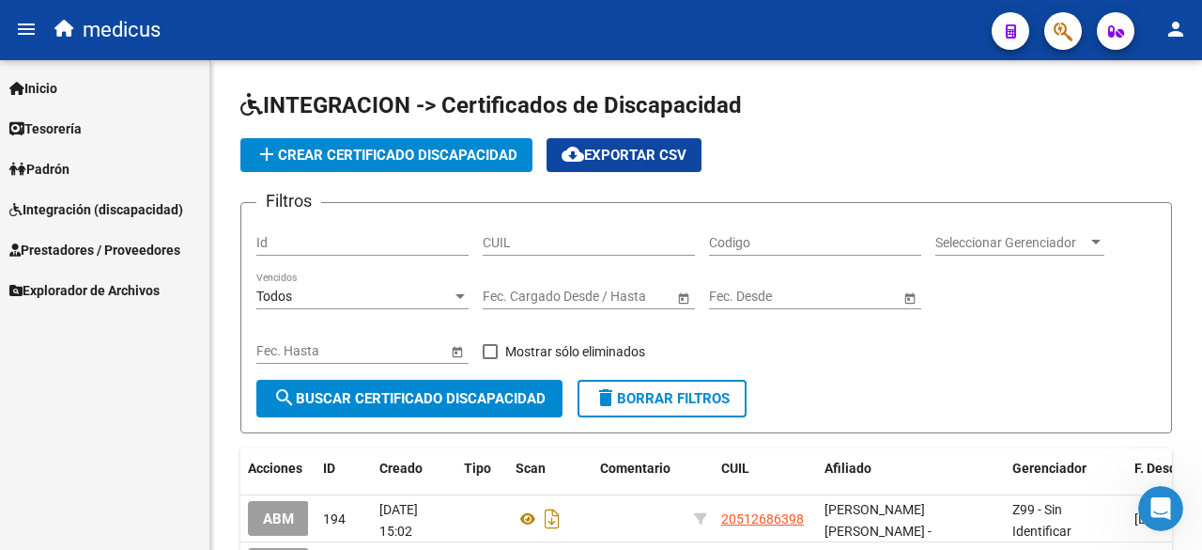
click at [63, 203] on span "Integración (discapacidad)" at bounding box center [96, 209] width 174 height 21
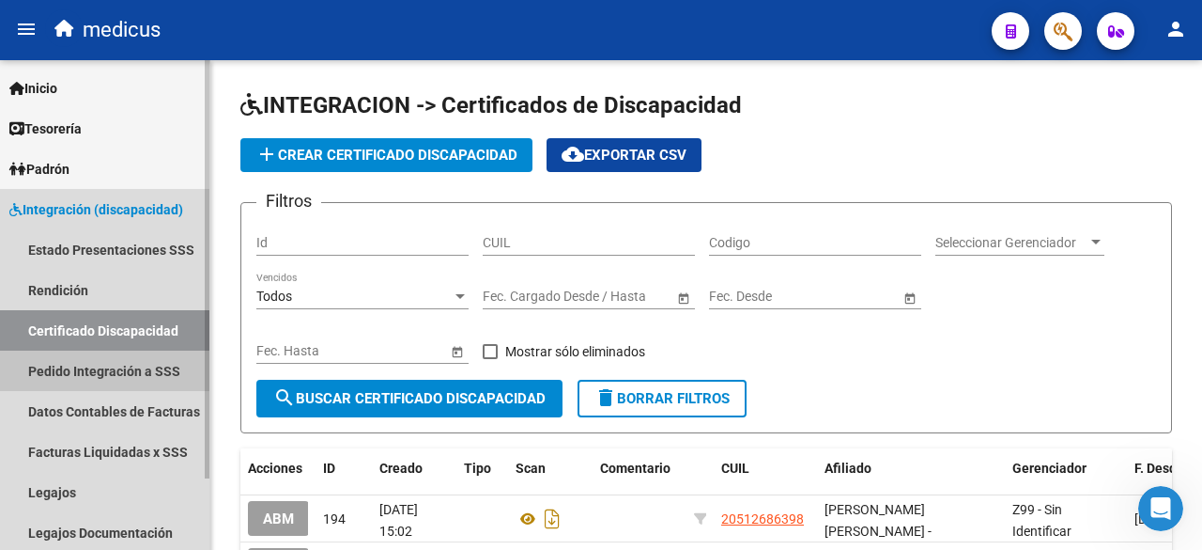
click at [57, 371] on link "Pedido Integración a SSS" at bounding box center [104, 370] width 209 height 40
